Goal: Information Seeking & Learning: Check status

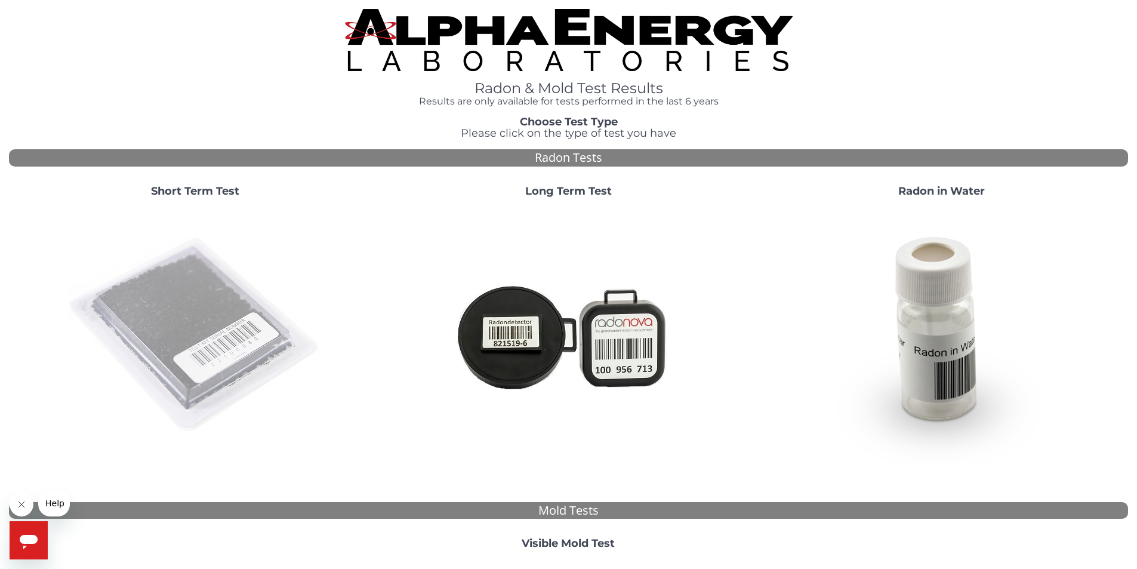
click at [168, 336] on img at bounding box center [195, 335] width 257 height 257
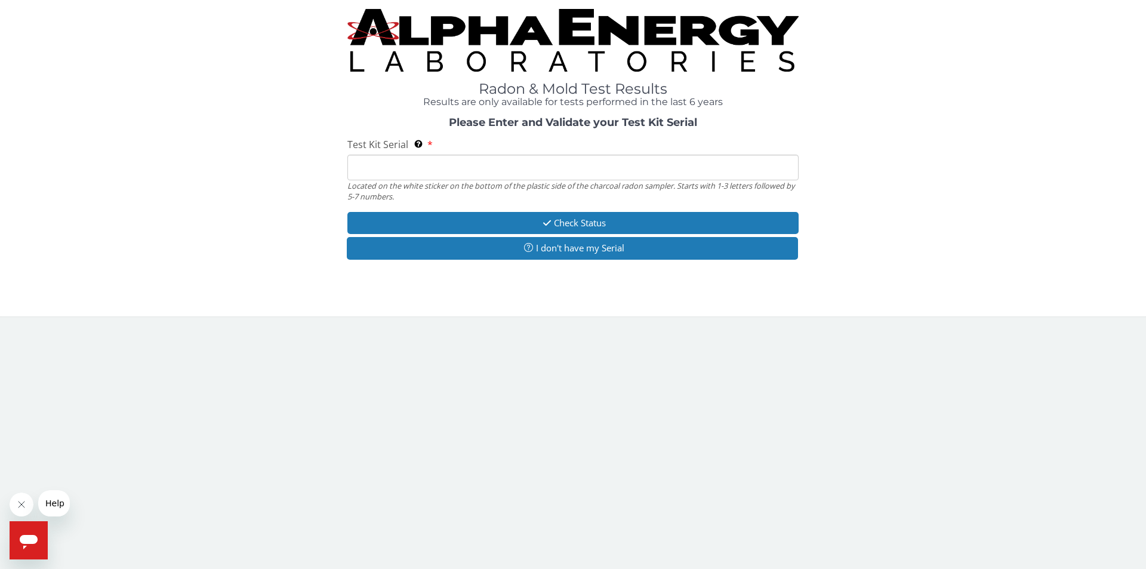
click at [424, 165] on input "Test Kit Serial Located on the white sticker on the bottom of the plastic side …" at bounding box center [572, 168] width 451 height 26
click at [508, 173] on input "Test Kit Serial Located on the white sticker on the bottom of the plastic side …" at bounding box center [572, 168] width 451 height 26
paste input "FE477499"
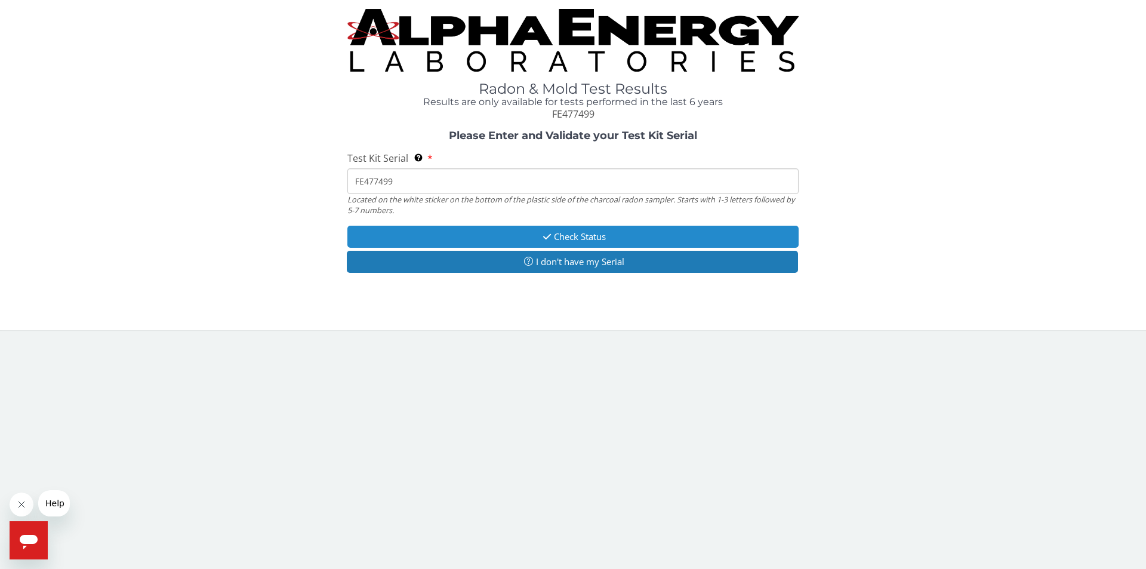
type input "FE477499"
click at [478, 230] on button "Check Status" at bounding box center [572, 237] width 451 height 22
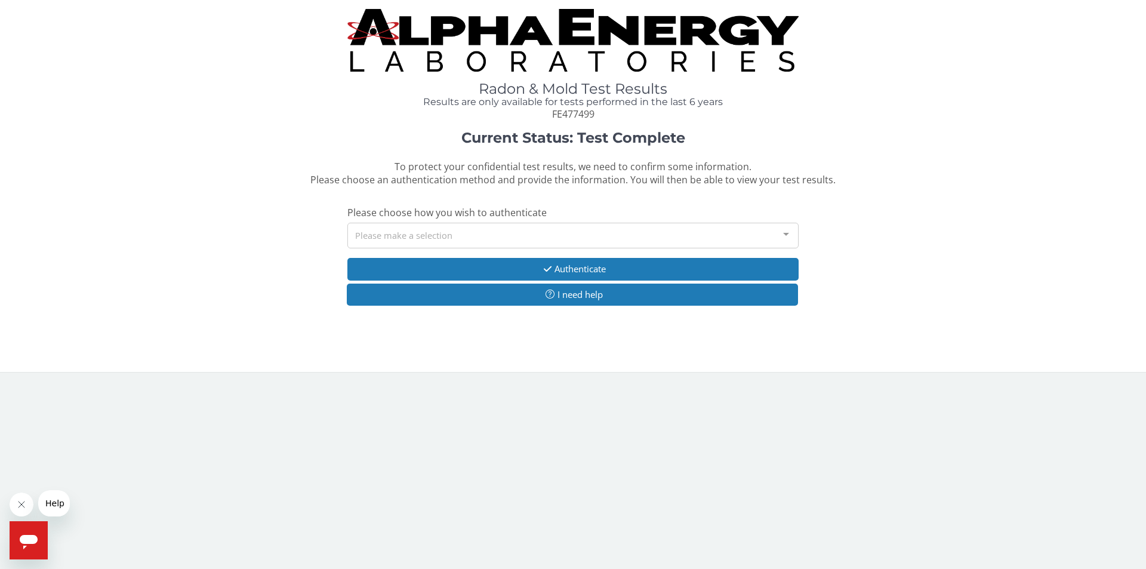
click at [408, 239] on div "Please make a selection" at bounding box center [572, 236] width 451 height 26
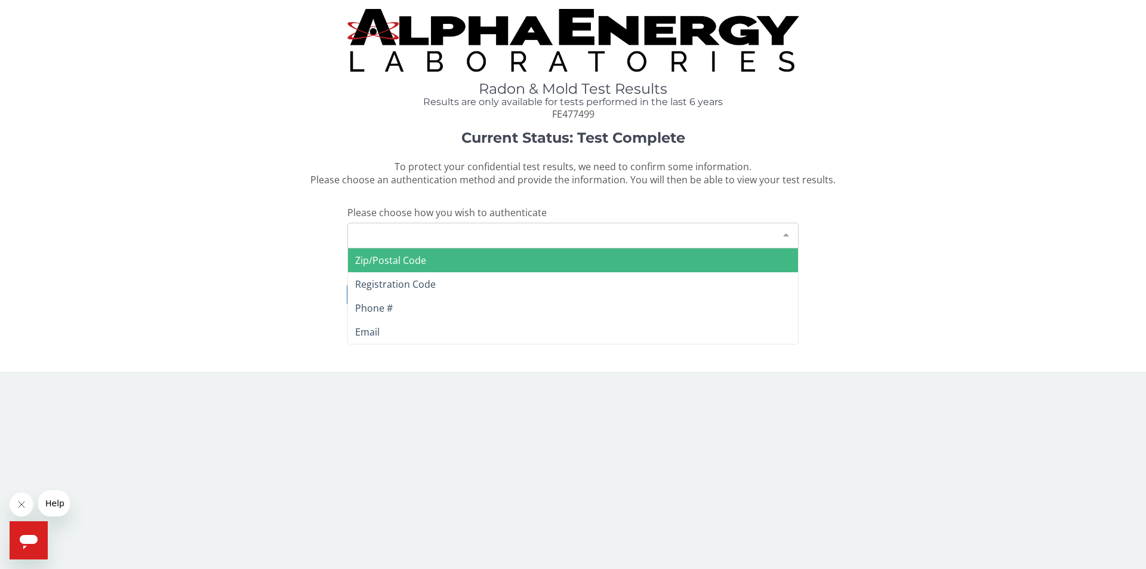
click at [414, 259] on span "Zip/Postal Code" at bounding box center [390, 260] width 71 height 13
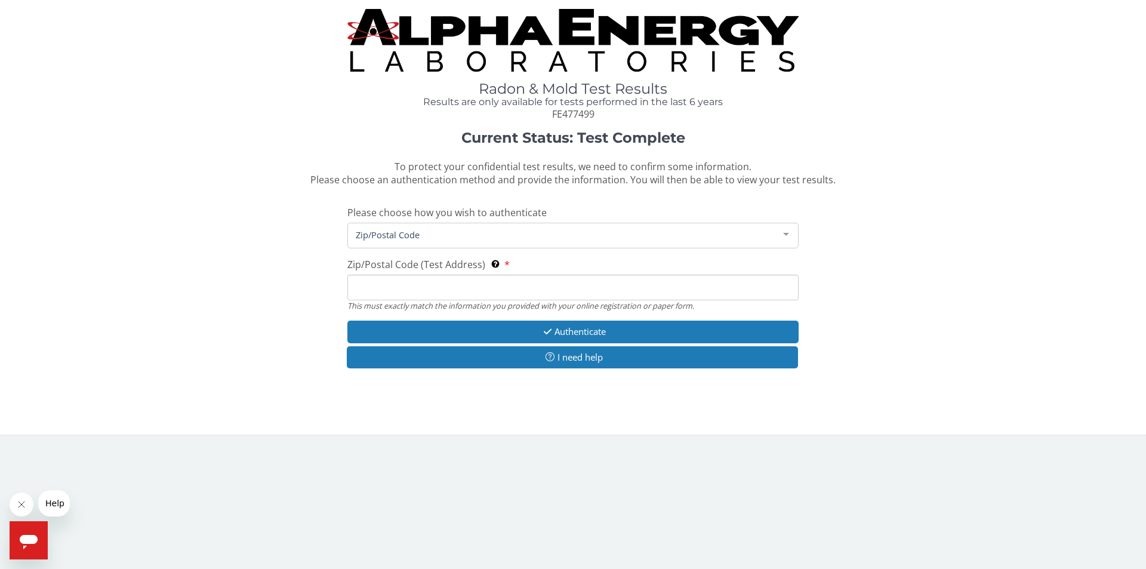
click at [463, 299] on input "Zip/Postal Code (Test Address) This must exactly match the information you prov…" at bounding box center [572, 288] width 451 height 26
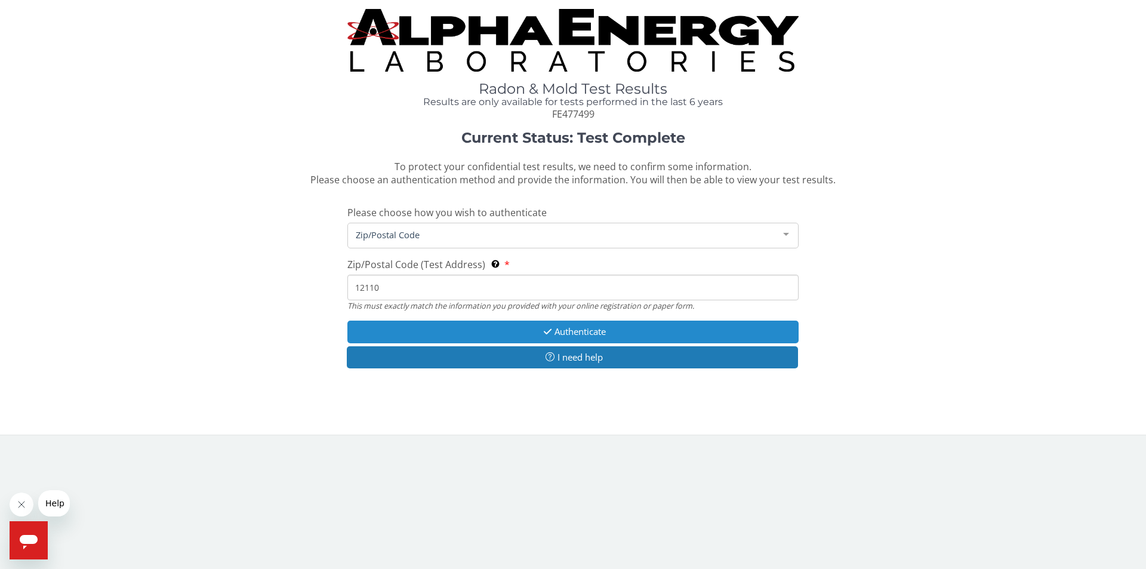
type input "12110"
click at [449, 328] on button "Authenticate" at bounding box center [572, 332] width 451 height 22
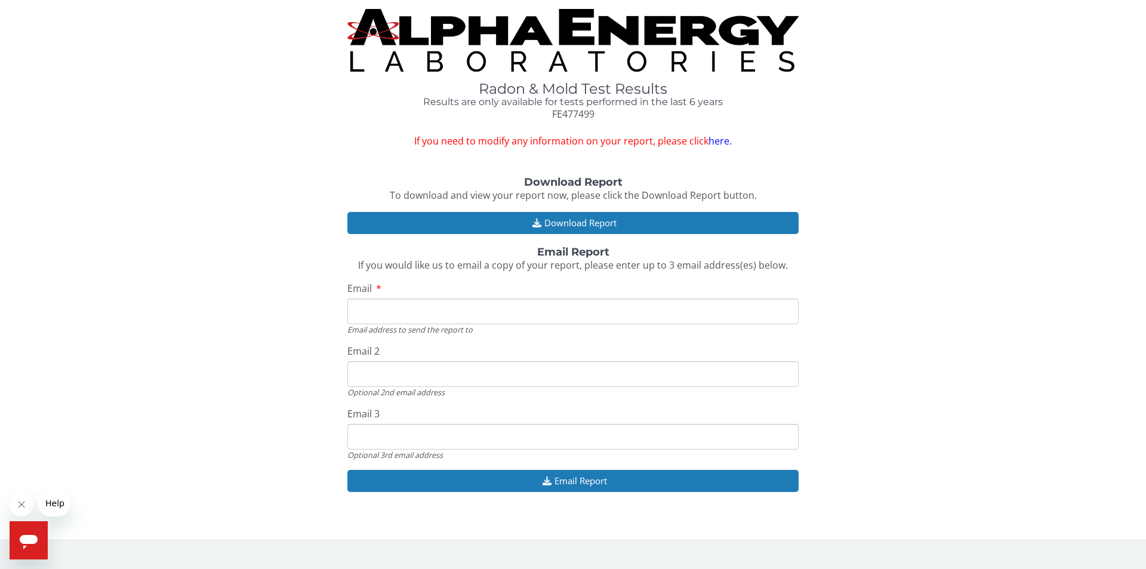
click at [390, 313] on input "Email" at bounding box center [572, 312] width 451 height 26
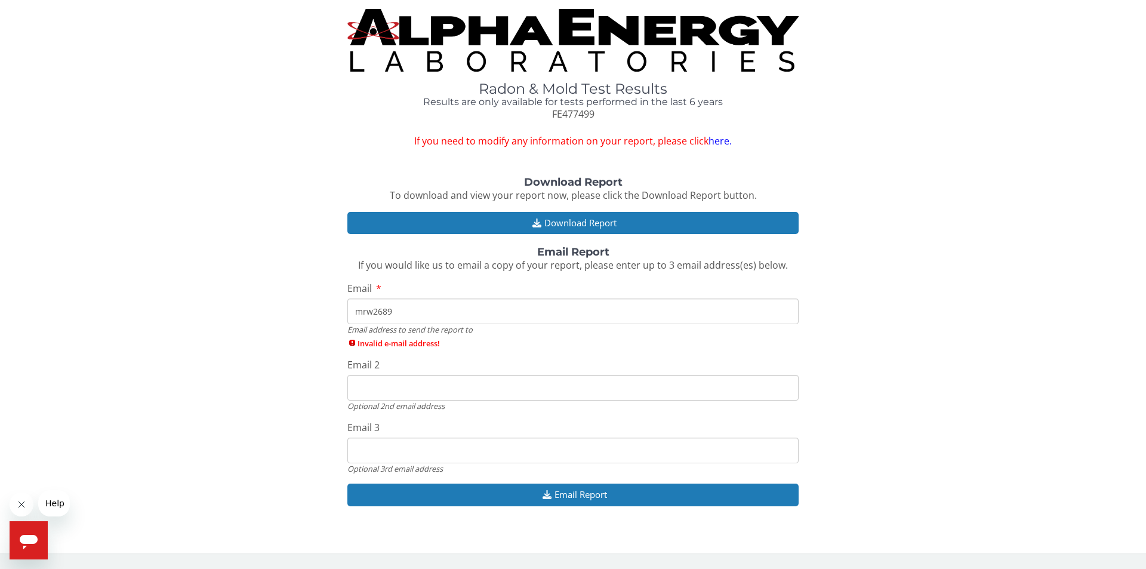
type input "mrw2689"
